Goal: Find specific page/section: Find specific page/section

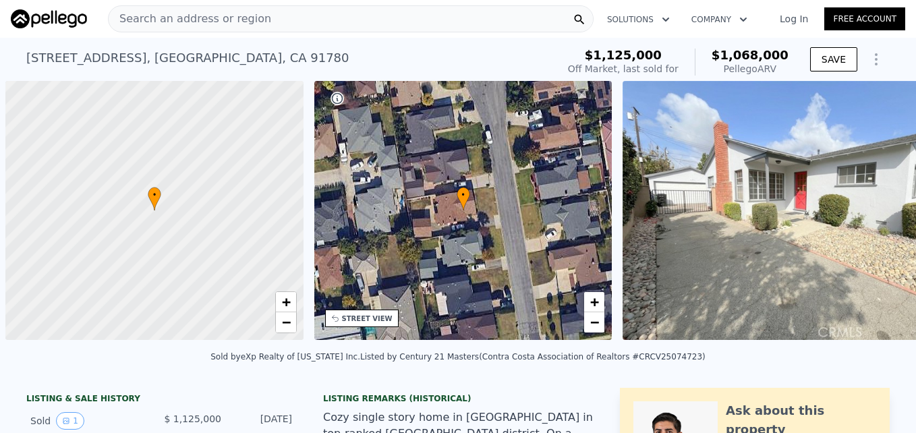
scroll to position [0, 5]
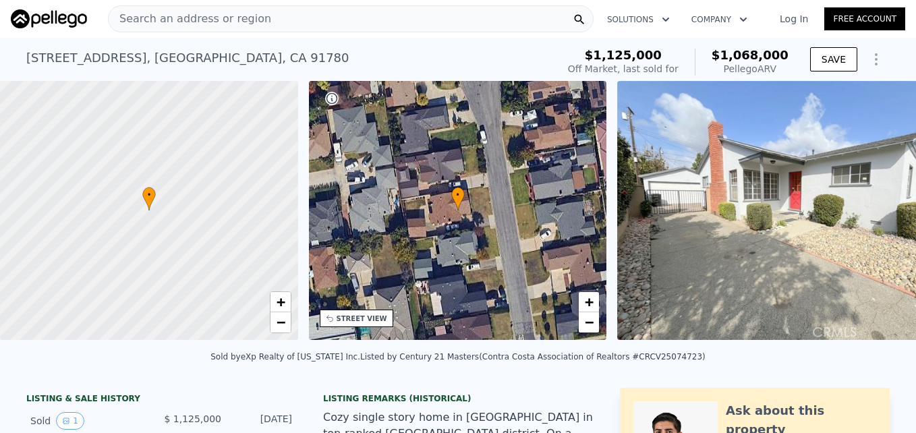
click at [165, 20] on span "Search an address or region" at bounding box center [190, 19] width 163 height 16
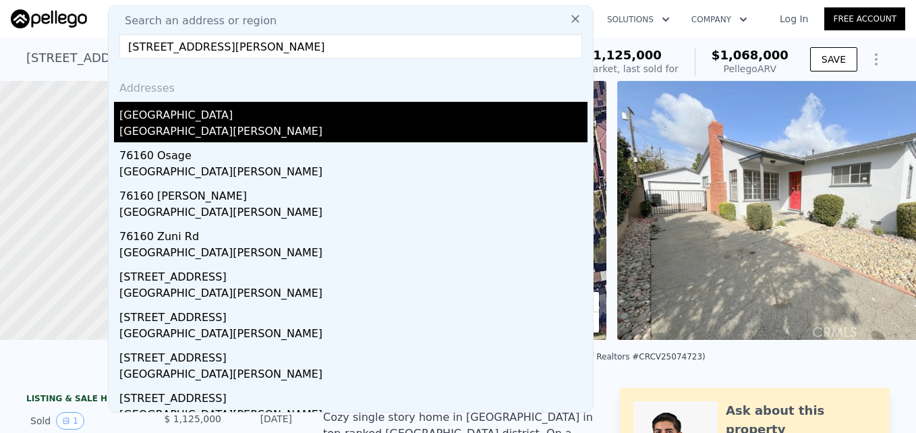
type input "[STREET_ADDRESS][PERSON_NAME]"
click at [265, 118] on div "[GEOGRAPHIC_DATA]" at bounding box center [353, 113] width 468 height 22
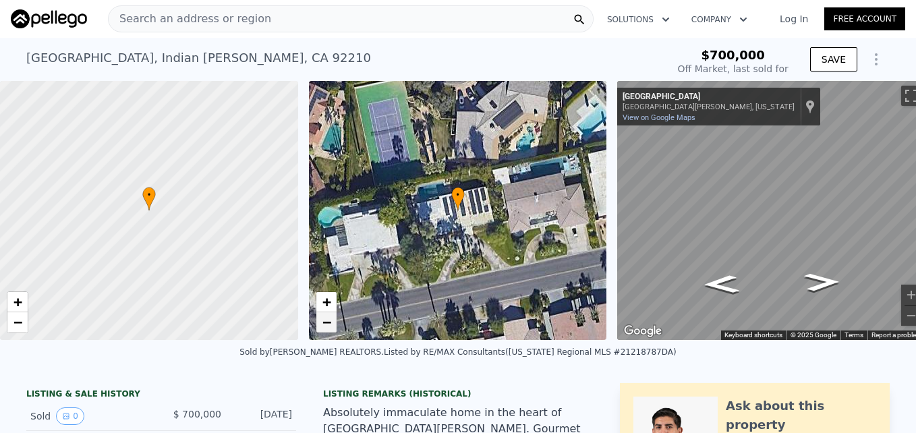
click at [333, 328] on link "−" at bounding box center [326, 322] width 20 height 20
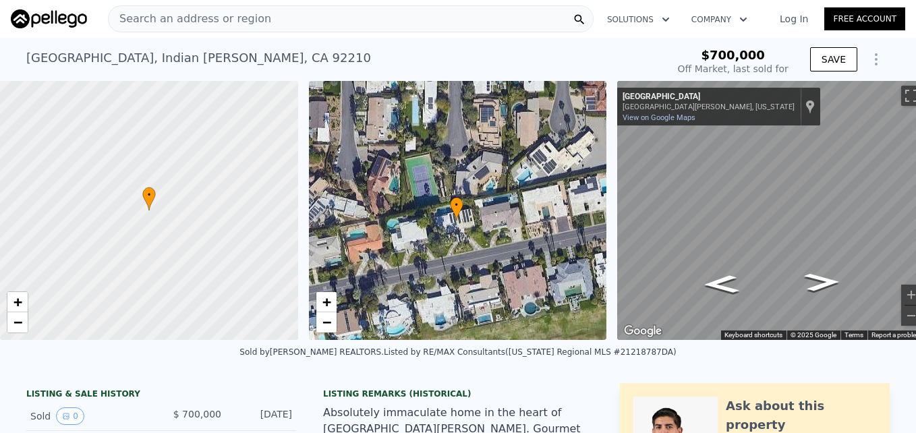
drag, startPoint x: 480, startPoint y: 160, endPoint x: 478, endPoint y: 172, distance: 12.2
click at [478, 172] on div "• + −" at bounding box center [458, 210] width 298 height 259
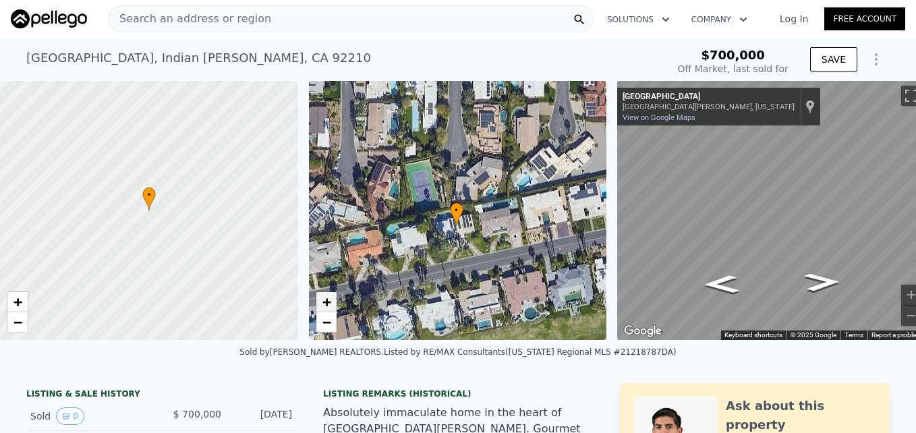
click at [325, 298] on span "+" at bounding box center [326, 302] width 9 height 17
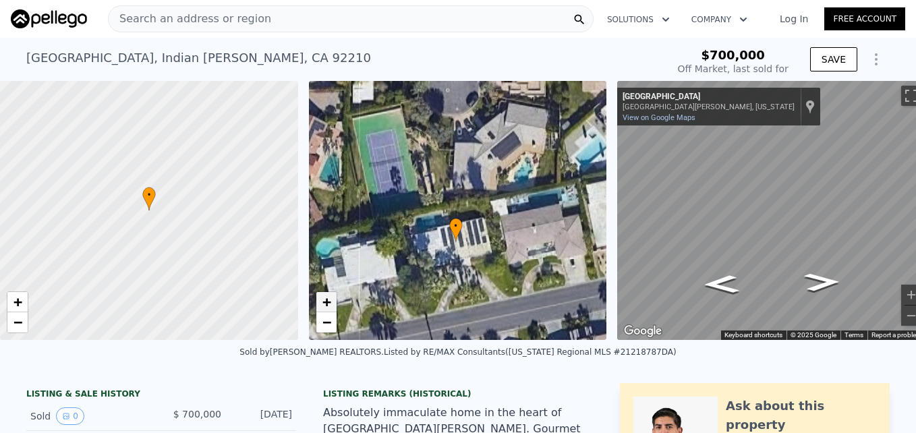
click at [325, 298] on span "+" at bounding box center [326, 302] width 9 height 17
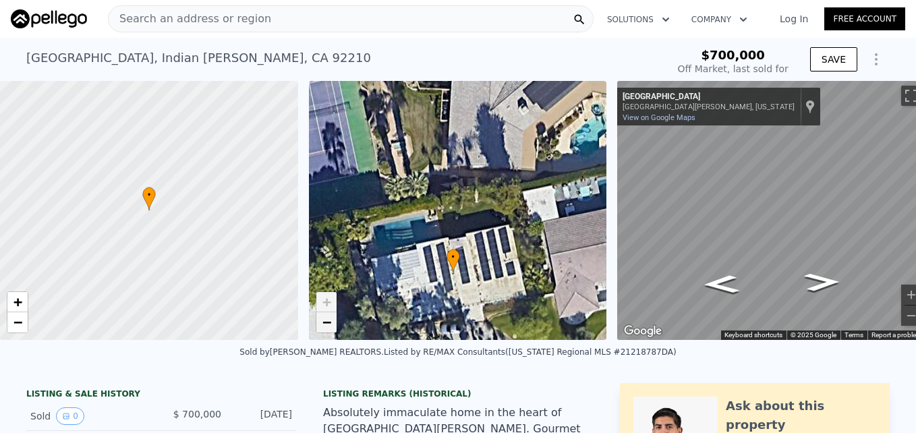
click at [322, 324] on span "−" at bounding box center [326, 322] width 9 height 17
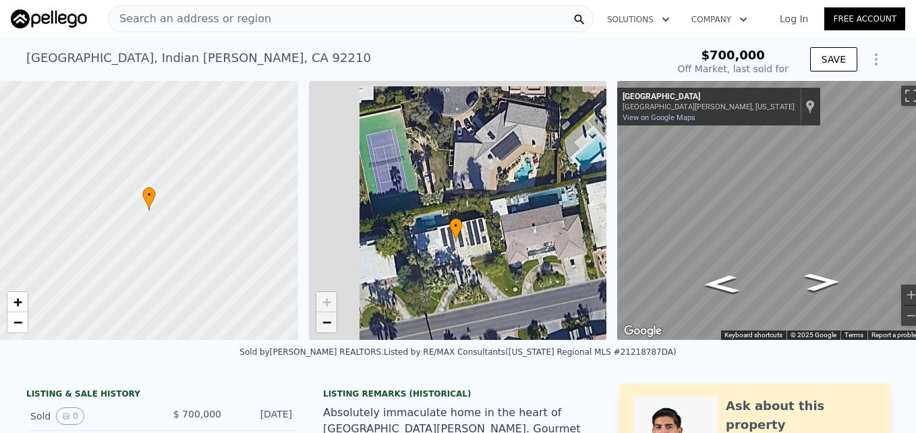
click at [322, 324] on span "−" at bounding box center [326, 322] width 9 height 17
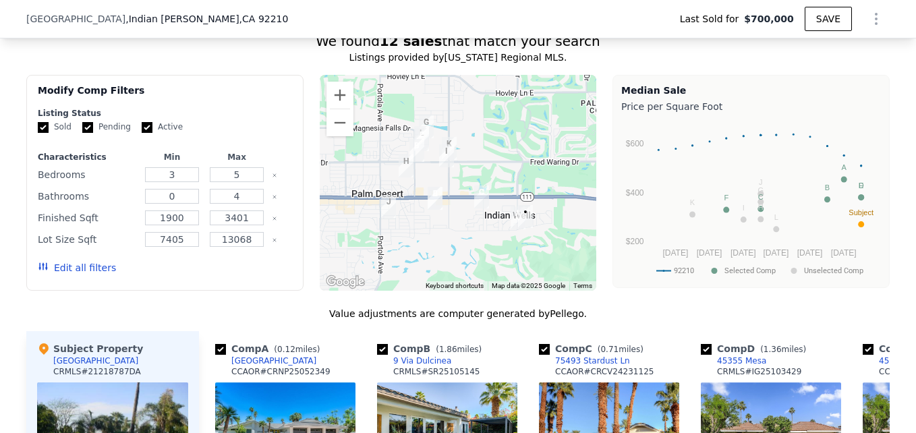
scroll to position [1090, 0]
drag, startPoint x: 459, startPoint y: 251, endPoint x: 416, endPoint y: 254, distance: 44.0
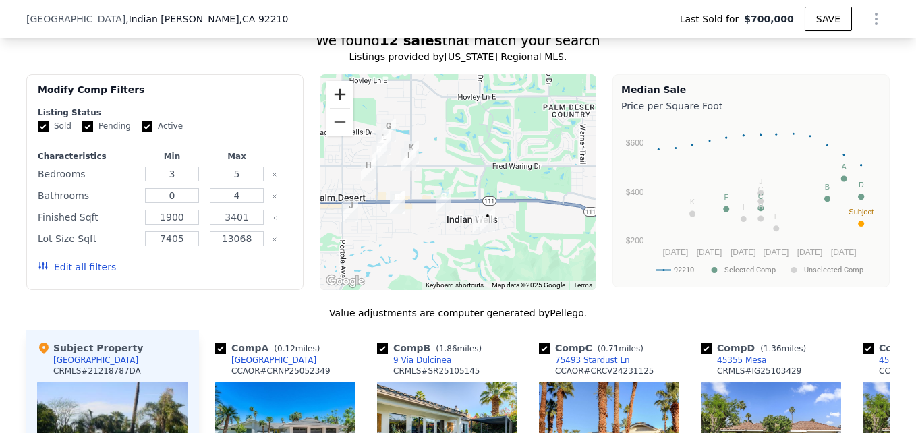
click at [334, 106] on button "Zoom in" at bounding box center [340, 94] width 27 height 27
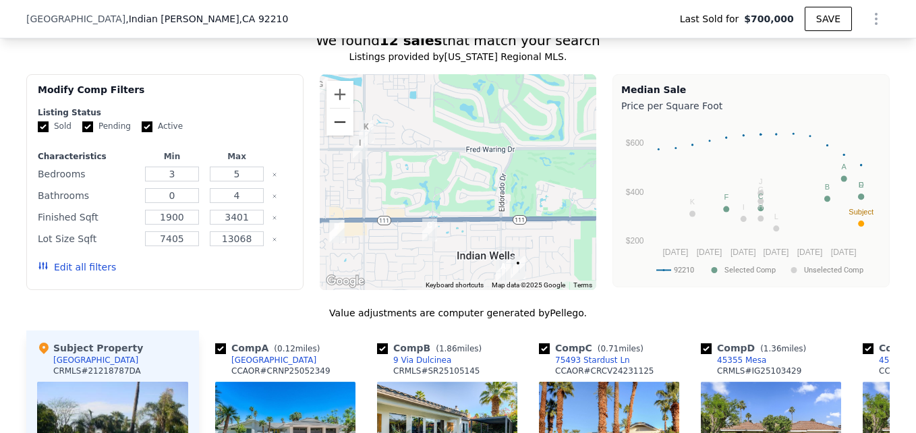
click at [337, 133] on button "Zoom out" at bounding box center [340, 122] width 27 height 27
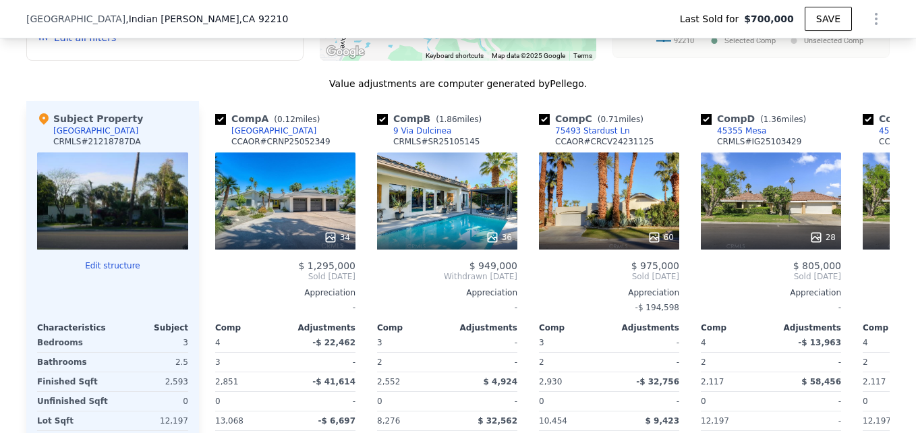
scroll to position [1320, 0]
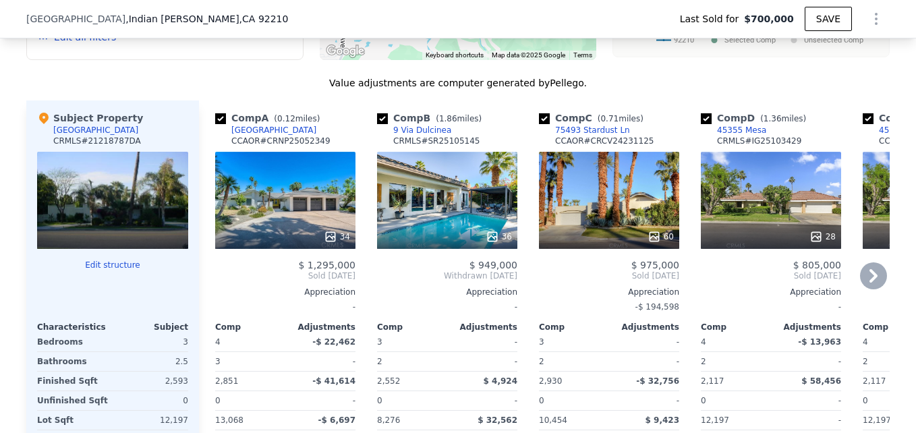
click at [301, 224] on div "34" at bounding box center [285, 200] width 140 height 97
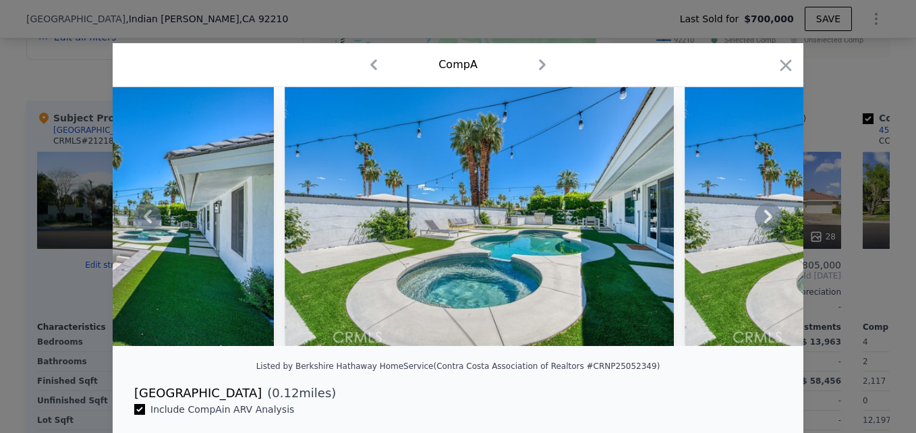
scroll to position [0, 12972]
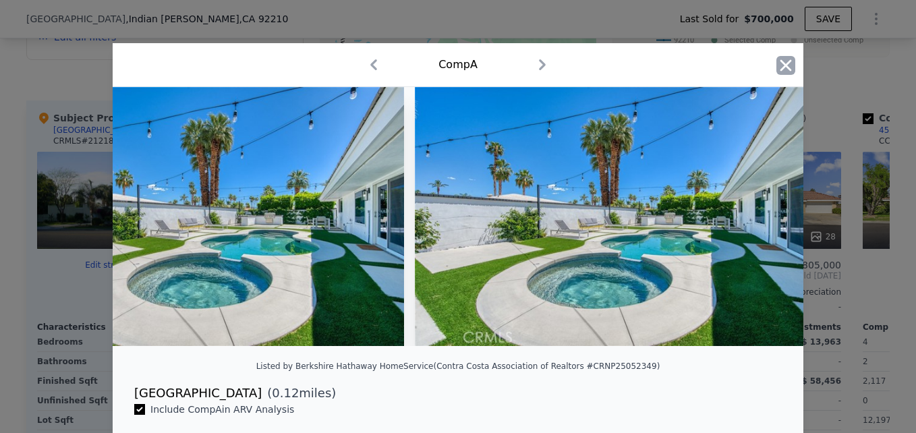
click at [787, 64] on icon "button" at bounding box center [786, 65] width 19 height 19
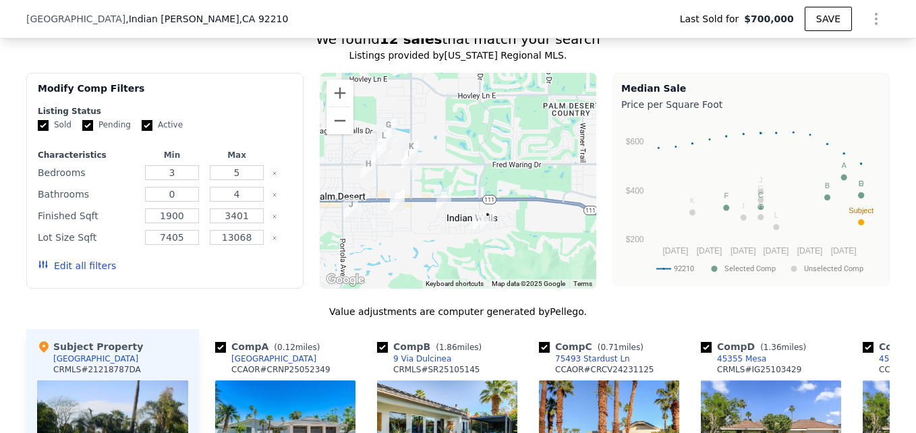
scroll to position [1066, 0]
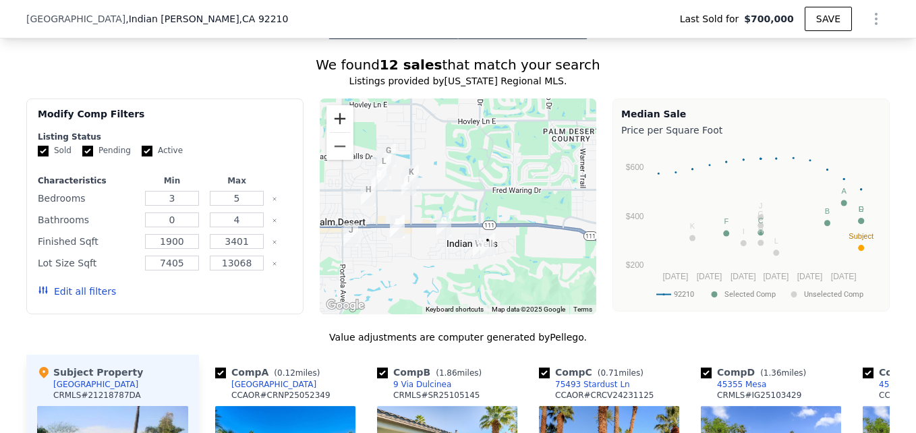
click at [336, 123] on button "Zoom in" at bounding box center [340, 118] width 27 height 27
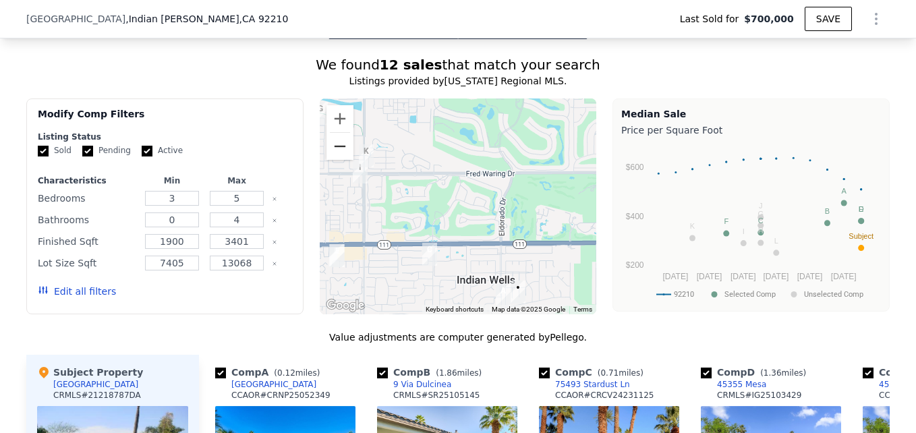
click at [336, 160] on button "Zoom out" at bounding box center [340, 146] width 27 height 27
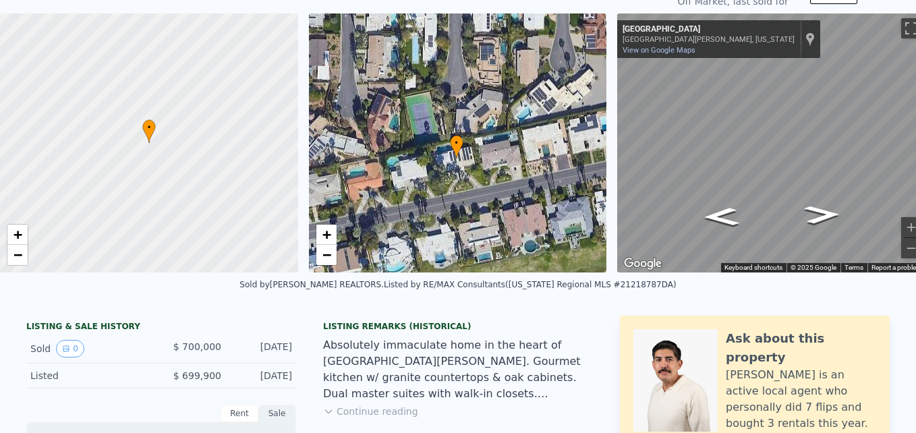
scroll to position [0, 0]
